Goal: Transaction & Acquisition: Book appointment/travel/reservation

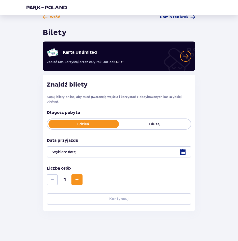
click at [76, 178] on span "Zwiększ" at bounding box center [77, 180] width 6 height 6
click at [184, 149] on div at bounding box center [119, 151] width 145 height 11
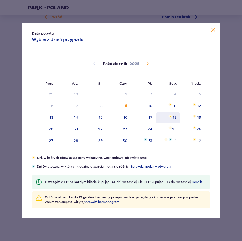
click at [174, 119] on div "18" at bounding box center [175, 117] width 4 height 5
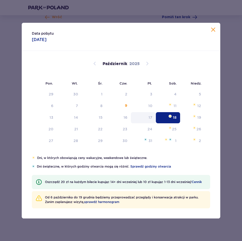
type input "[DATE]"
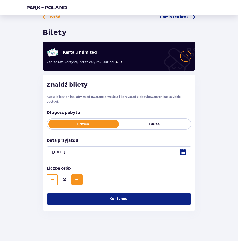
click at [137, 200] on button "Kontynuuj" at bounding box center [119, 198] width 145 height 11
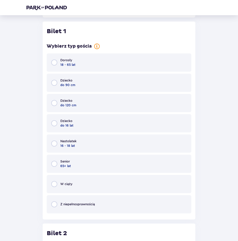
scroll to position [203, 0]
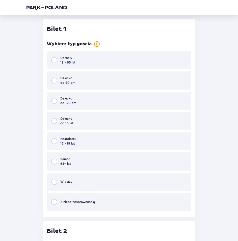
click at [55, 59] on input "radio" at bounding box center [54, 60] width 6 height 6
radio input "true"
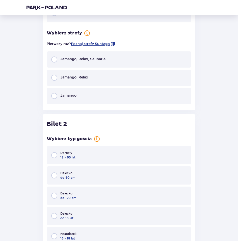
scroll to position [403, 0]
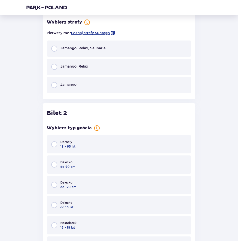
click at [54, 49] on input "radio" at bounding box center [54, 49] width 6 height 6
radio input "true"
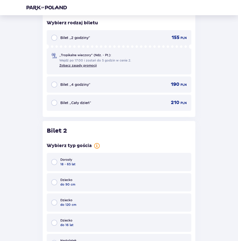
scroll to position [485, 0]
